Goal: Submit feedback/report problem

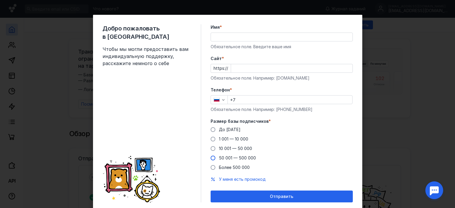
click at [221, 157] on span "50 001 — 500 000" at bounding box center [237, 157] width 37 height 5
click at [0, 0] on input "50 001 — 500 000" at bounding box center [0, 0] width 0 height 0
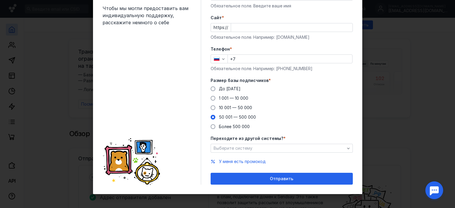
scroll to position [41, 0]
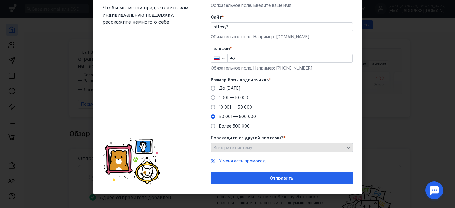
click at [286, 147] on div "Выберите систему" at bounding box center [279, 147] width 134 height 5
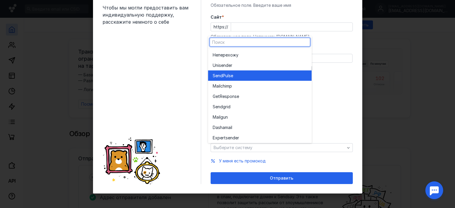
scroll to position [33, 0]
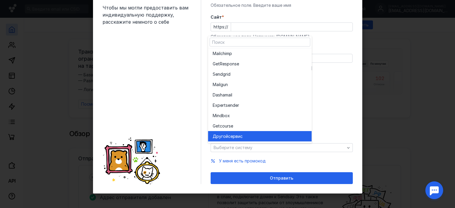
click at [239, 135] on span "сервис" at bounding box center [235, 137] width 15 height 6
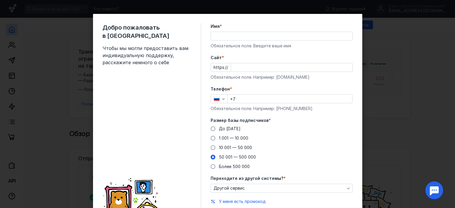
scroll to position [0, 0]
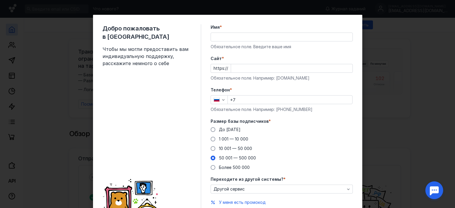
click at [236, 37] on input "Имя *" at bounding box center [282, 37] width 142 height 8
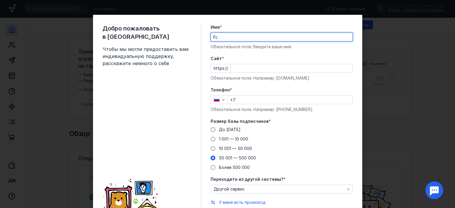
type input "F"
type input "Ася"
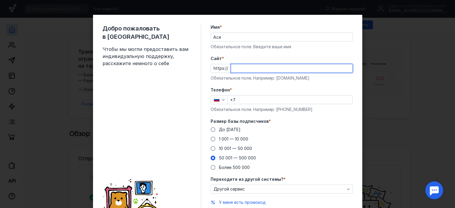
click at [231, 68] on input "Cайт *" at bounding box center [291, 68] width 121 height 8
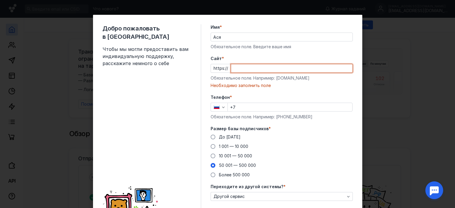
paste input "[DOMAIN_NAME][URL]"
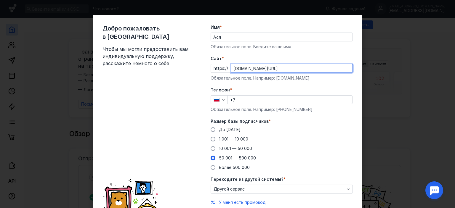
type input "[DOMAIN_NAME][URL]"
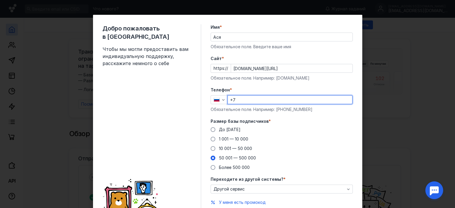
click at [242, 100] on input "+7" at bounding box center [290, 100] width 124 height 8
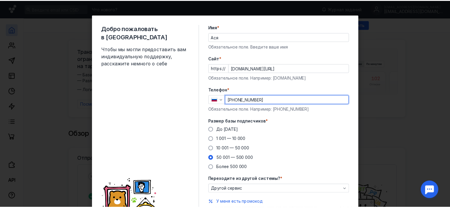
scroll to position [41, 0]
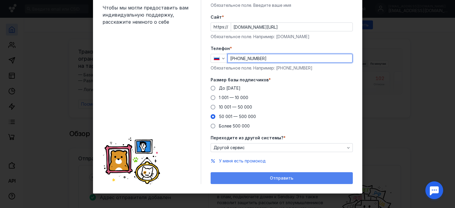
type input "[PHONE_NUMBER]"
click at [264, 177] on div "Отправить" at bounding box center [282, 178] width 136 height 5
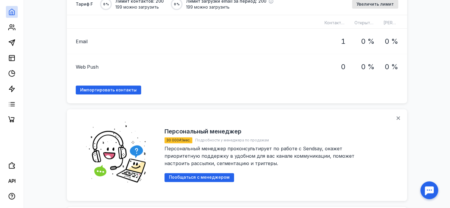
scroll to position [360, 0]
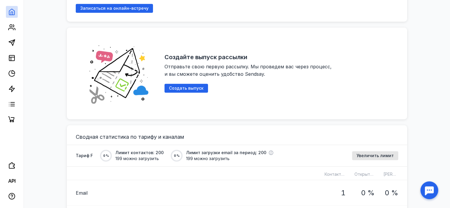
click at [431, 189] on div at bounding box center [430, 190] width 18 height 18
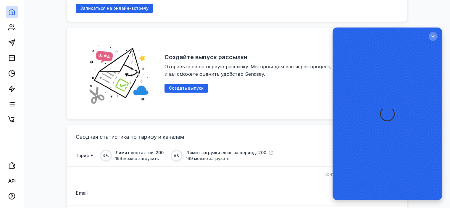
scroll to position [0, 0]
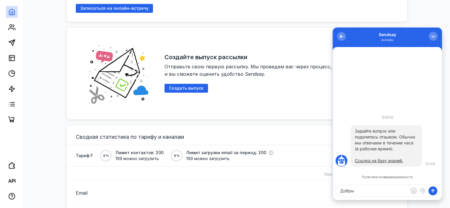
type textarea "Добры"
click at [429, 187] on button "submit" at bounding box center [433, 191] width 9 height 9
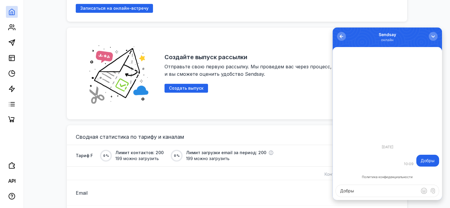
click at [362, 190] on textarea "Добры" at bounding box center [387, 191] width 103 height 12
type textarea "[PERSON_NAME]"
type textarea "День!"
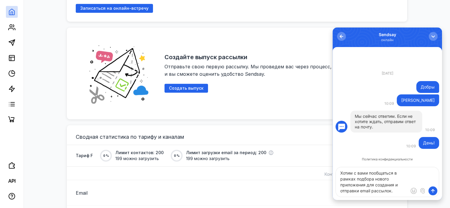
type textarea "Хотим с вами пообщаться в рамках подбора нового приложения для создания и отпра…"
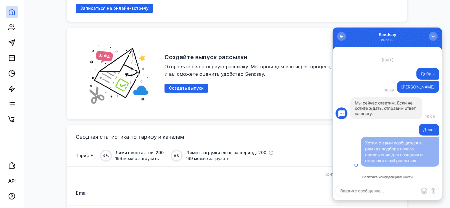
type textarea "Ч"
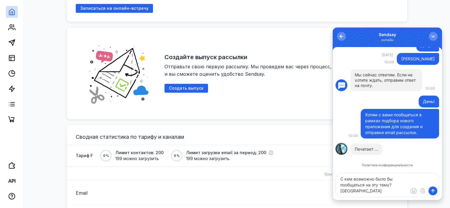
type textarea "С кем возможно было бы пообщаться на эту тему? [GEOGRAPHIC_DATA]"
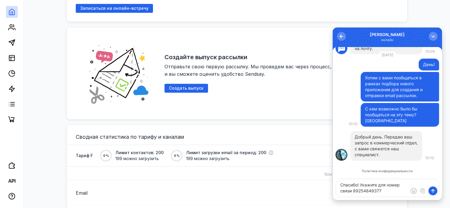
type textarea "Спасибо! Укажите для номер связи 89254849377"
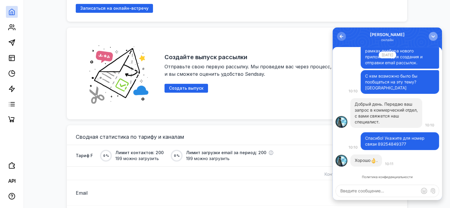
click at [435, 36] on div "button" at bounding box center [434, 36] width 6 height 6
